Goal: Task Accomplishment & Management: Manage account settings

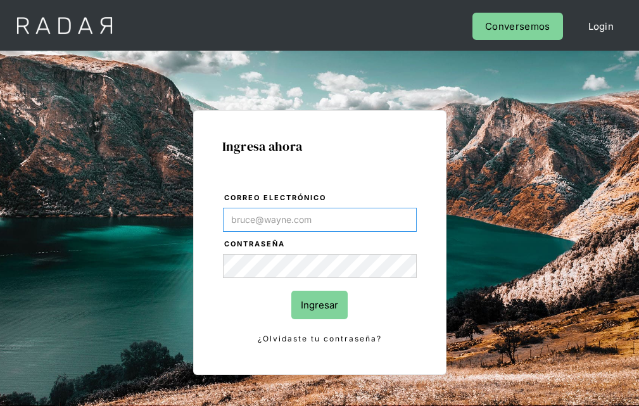
type input "[EMAIL_ADDRESS][PERSON_NAME][DOMAIN_NAME]"
click at [319, 305] on input "Ingresar" at bounding box center [320, 305] width 56 height 29
type input "[EMAIL_ADDRESS][PERSON_NAME][DOMAIN_NAME]"
click at [319, 305] on input "Ingresar" at bounding box center [320, 305] width 56 height 29
type input "[EMAIL_ADDRESS][PERSON_NAME][DOMAIN_NAME]"
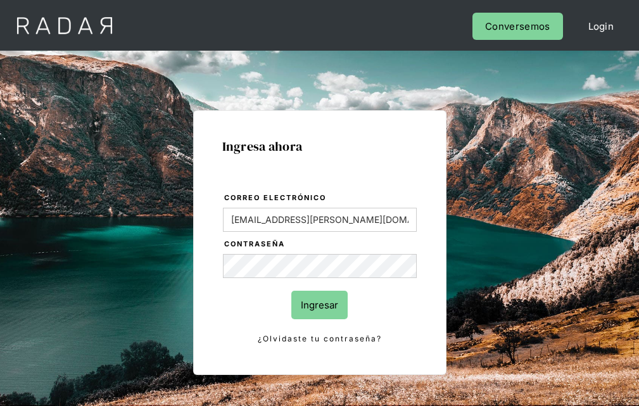
click at [319, 305] on input "Ingresar" at bounding box center [320, 305] width 56 height 29
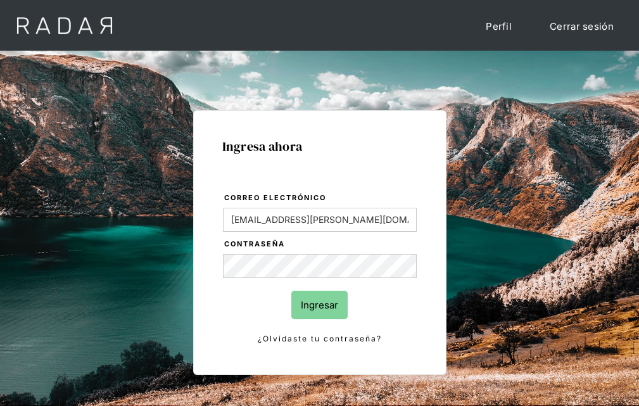
click at [319, 305] on input "Ingresar" at bounding box center [320, 305] width 56 height 29
